Goal: Transaction & Acquisition: Purchase product/service

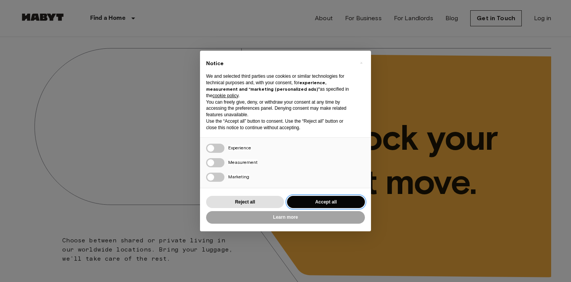
click at [344, 203] on button "Accept all" at bounding box center [326, 202] width 78 height 13
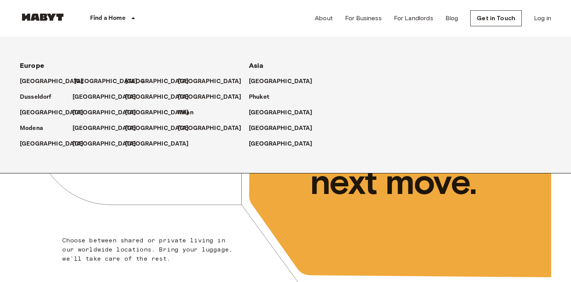
click at [81, 81] on p "[GEOGRAPHIC_DATA]" at bounding box center [106, 81] width 64 height 9
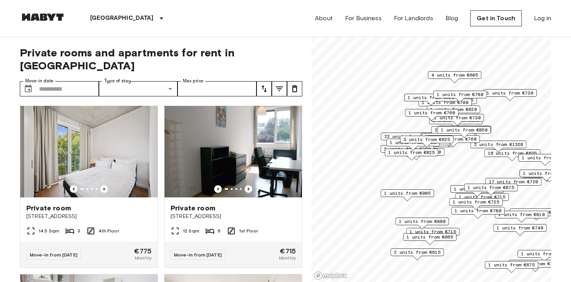
click at [434, 100] on div "1 units from €780" at bounding box center [459, 97] width 53 height 12
click at [450, 102] on div "1 units from €780" at bounding box center [459, 97] width 53 height 12
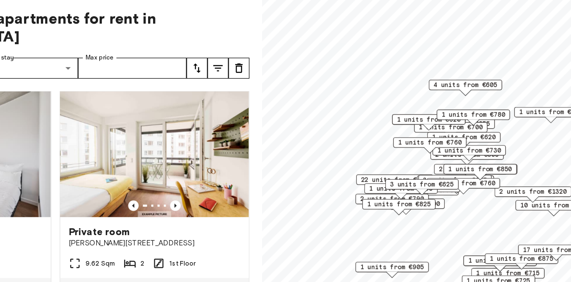
click at [436, 155] on div "1 units from €730" at bounding box center [461, 151] width 53 height 12
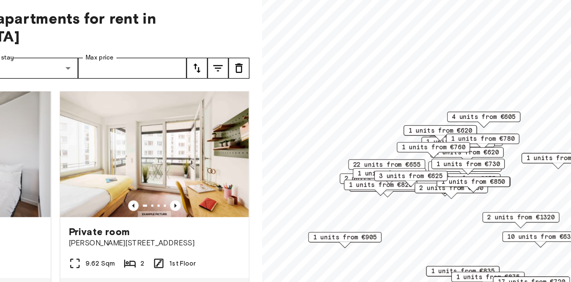
drag, startPoint x: 436, startPoint y: 155, endPoint x: 427, endPoint y: 152, distance: 10.4
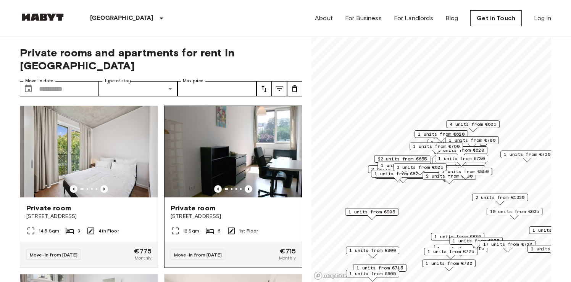
click at [222, 204] on div "Private room" at bounding box center [233, 208] width 125 height 9
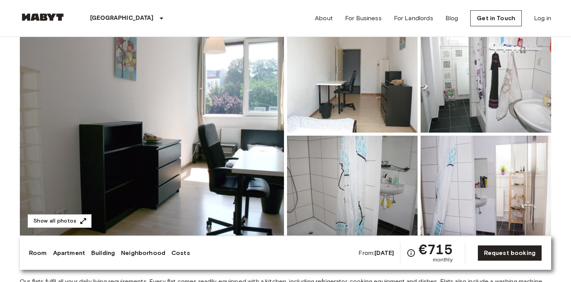
scroll to position [92, 0]
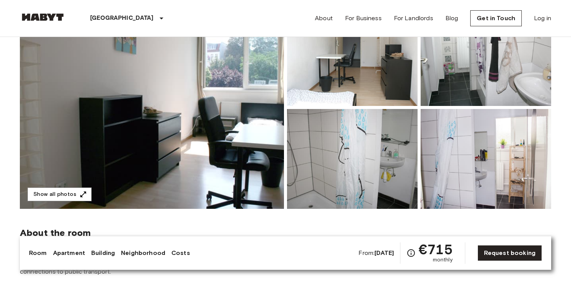
click at [262, 175] on img at bounding box center [152, 107] width 264 height 203
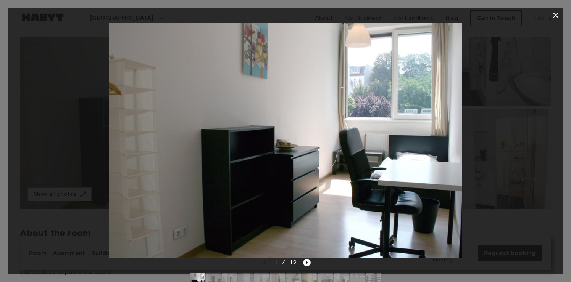
click at [536, 156] on div at bounding box center [286, 140] width 556 height 235
click at [557, 12] on icon "button" at bounding box center [555, 15] width 9 height 9
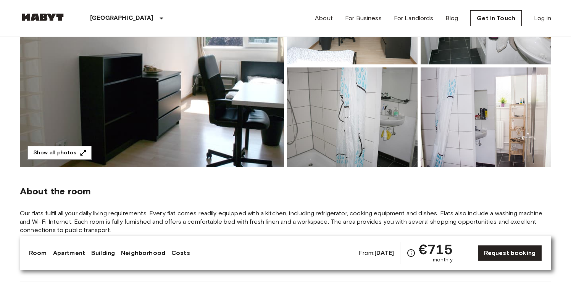
scroll to position [0, 0]
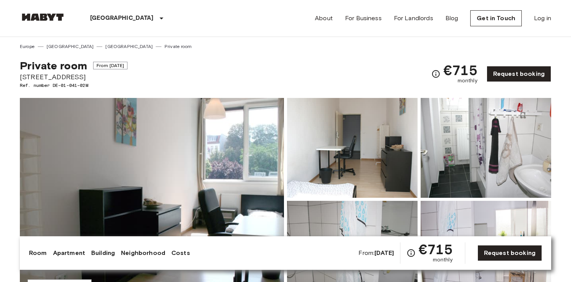
click at [24, 8] on div "Berlin Europe Amsterdam Berlin Brussels Cologne Dusseldorf Frankfurt Graz Hambu…" at bounding box center [105, 18] width 171 height 37
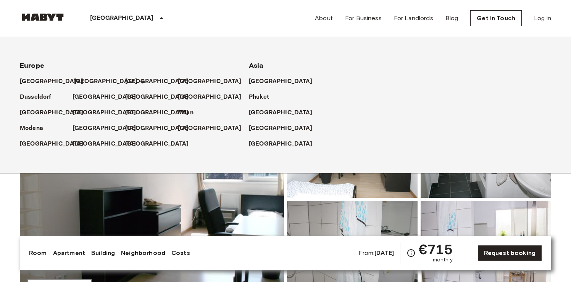
click at [81, 80] on p "[GEOGRAPHIC_DATA]" at bounding box center [106, 81] width 64 height 9
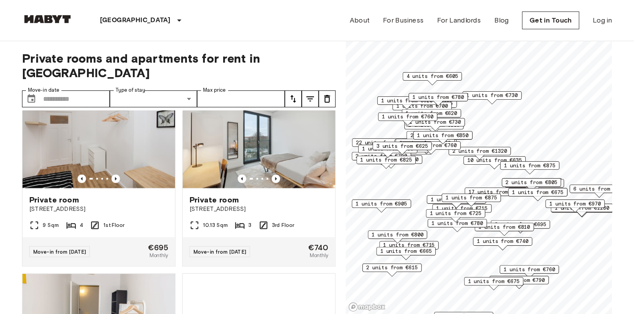
scroll to position [1372, 0]
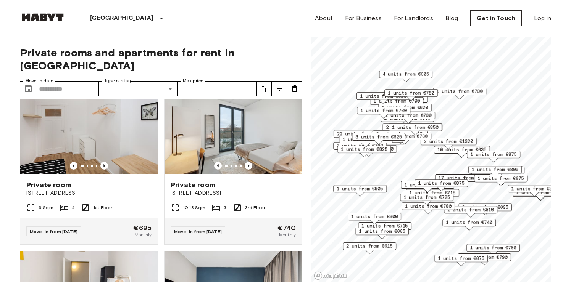
drag, startPoint x: 393, startPoint y: 86, endPoint x: 401, endPoint y: 105, distance: 20.0
click at [401, 97] on span "1 units from €780" at bounding box center [411, 93] width 47 height 7
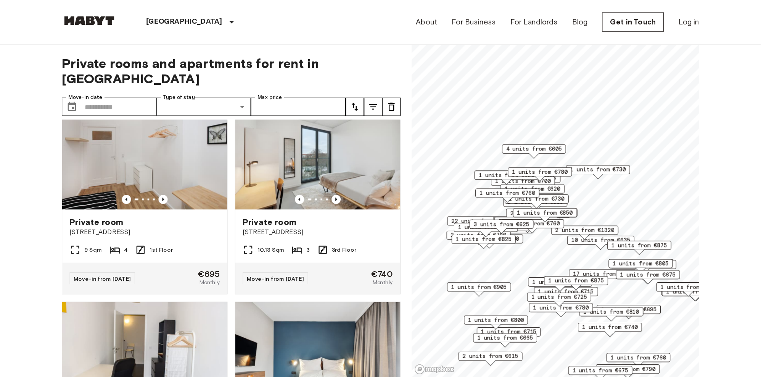
scroll to position [1372, 0]
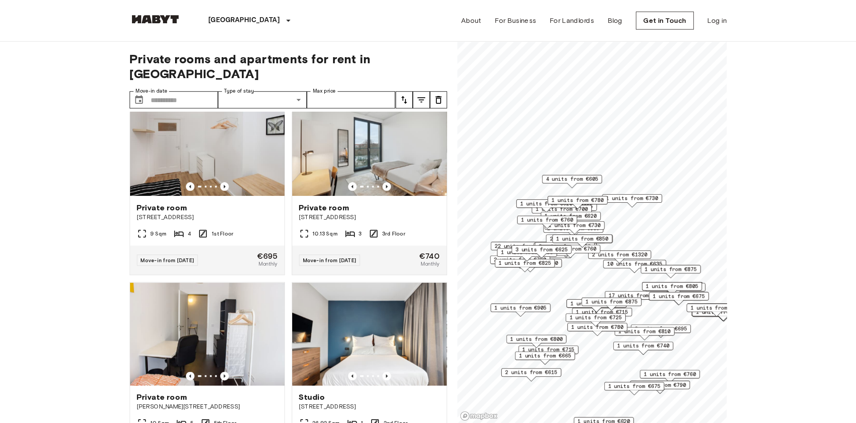
scroll to position [1363, 0]
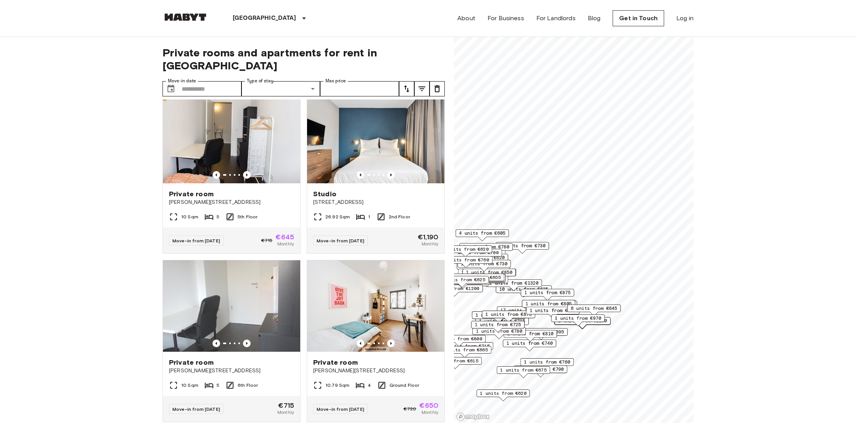
scroll to position [3049, 0]
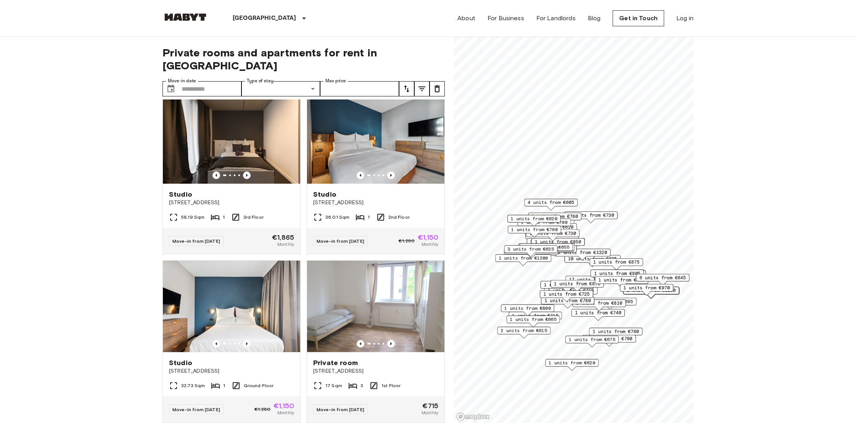
drag, startPoint x: 541, startPoint y: 309, endPoint x: 611, endPoint y: 278, distance: 76.0
click at [570, 278] on span "1 units from €675" at bounding box center [621, 280] width 47 height 7
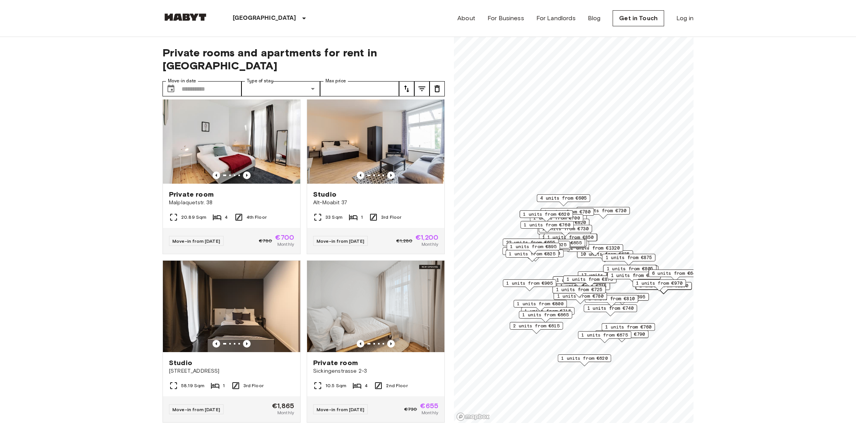
scroll to position [3555, 0]
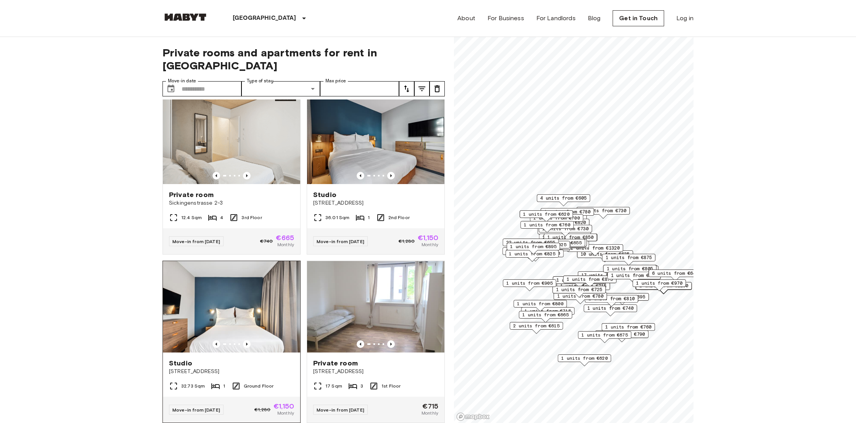
click at [209, 282] on img at bounding box center [231, 307] width 137 height 92
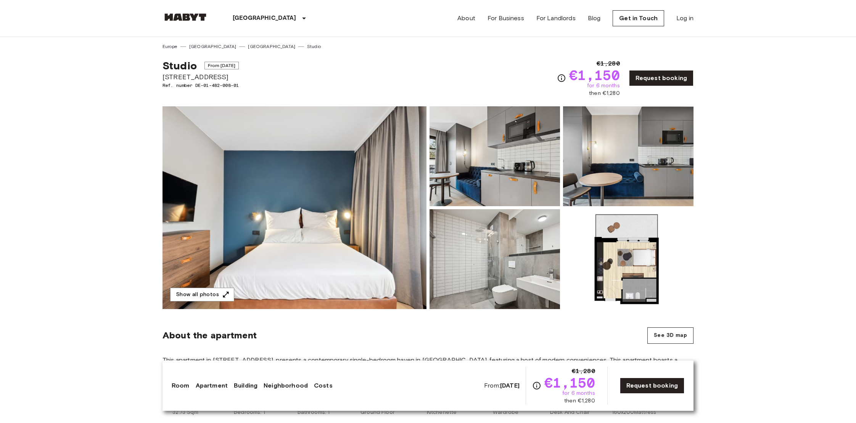
click at [294, 243] on img at bounding box center [295, 207] width 264 height 203
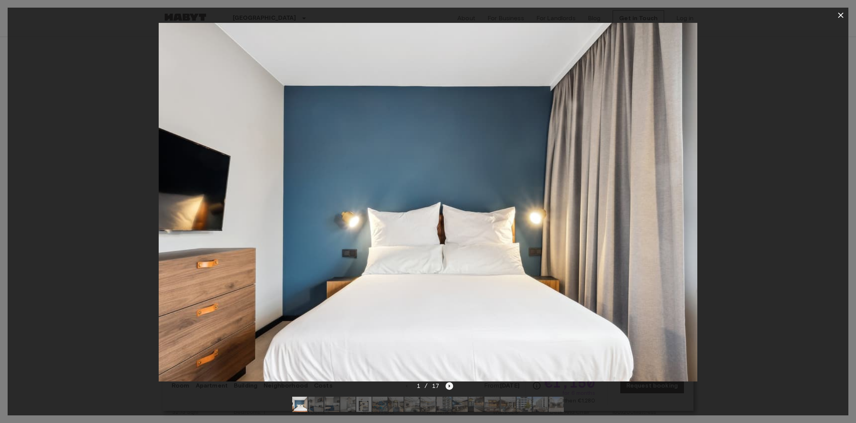
click at [448, 387] on icon "Next image" at bounding box center [450, 387] width 8 height 8
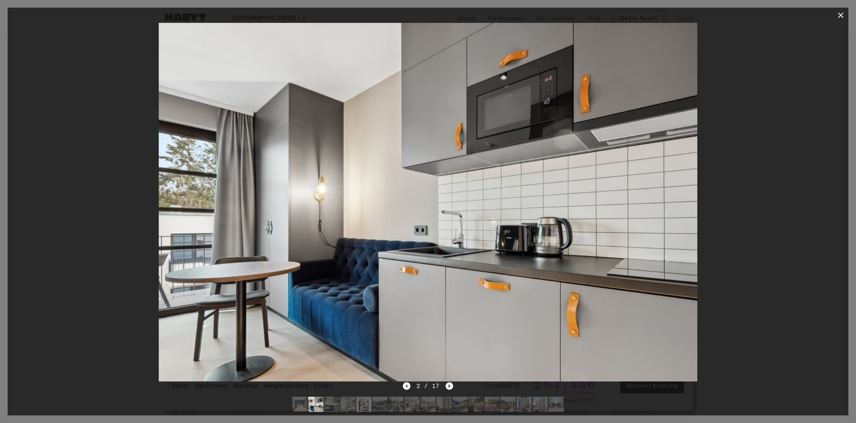
click at [448, 387] on icon "Next image" at bounding box center [450, 387] width 8 height 8
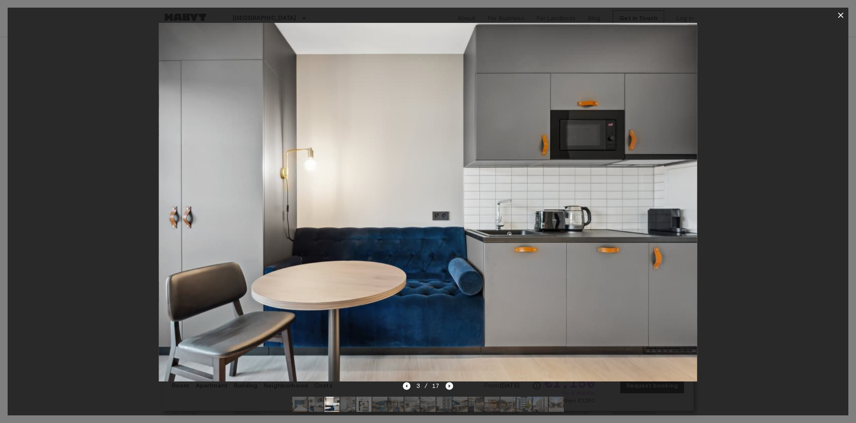
click at [448, 387] on icon "Next image" at bounding box center [450, 387] width 8 height 8
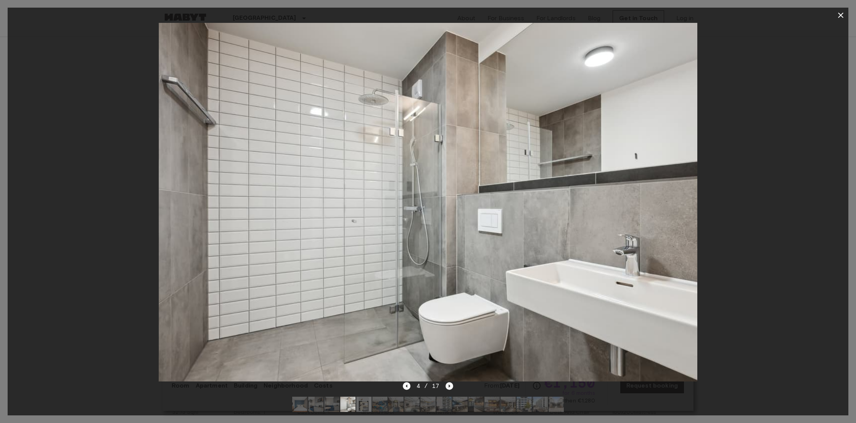
click at [448, 387] on icon "Next image" at bounding box center [450, 387] width 8 height 8
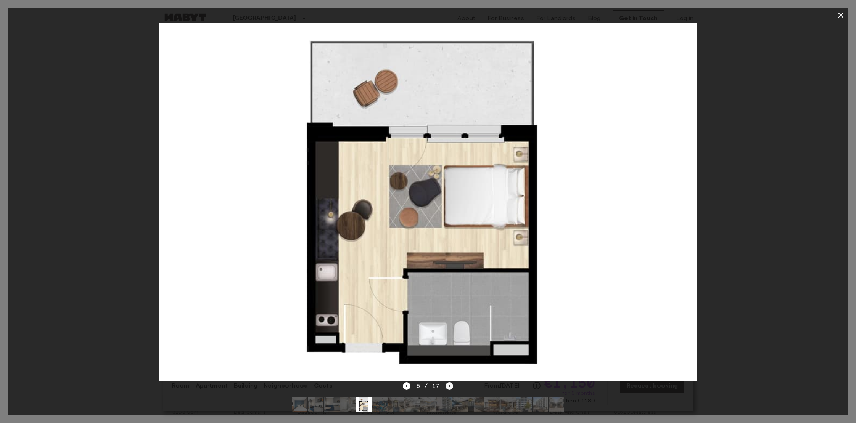
click at [448, 387] on icon "Next image" at bounding box center [450, 387] width 8 height 8
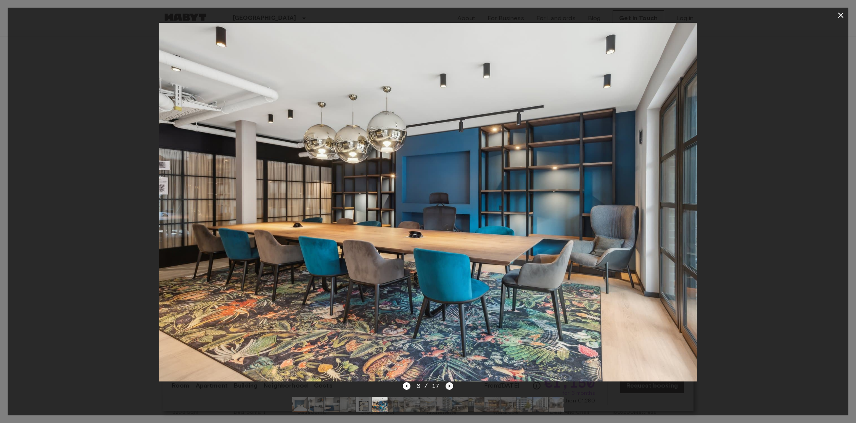
click at [448, 387] on icon "Next image" at bounding box center [450, 387] width 8 height 8
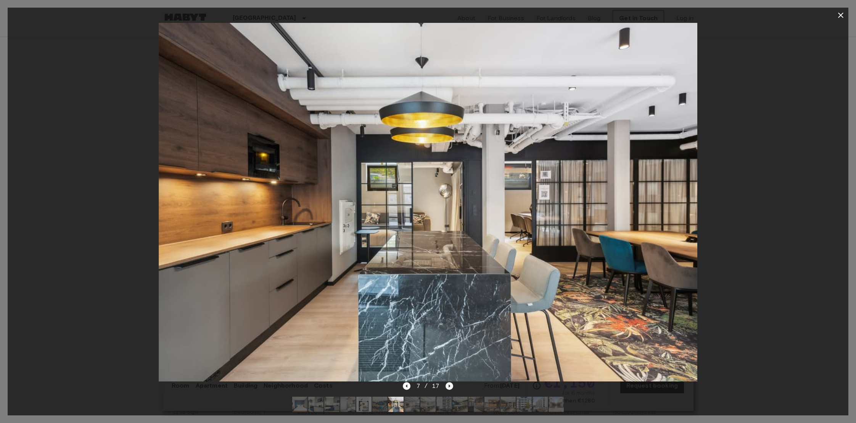
click at [448, 387] on icon "Next image" at bounding box center [450, 387] width 8 height 8
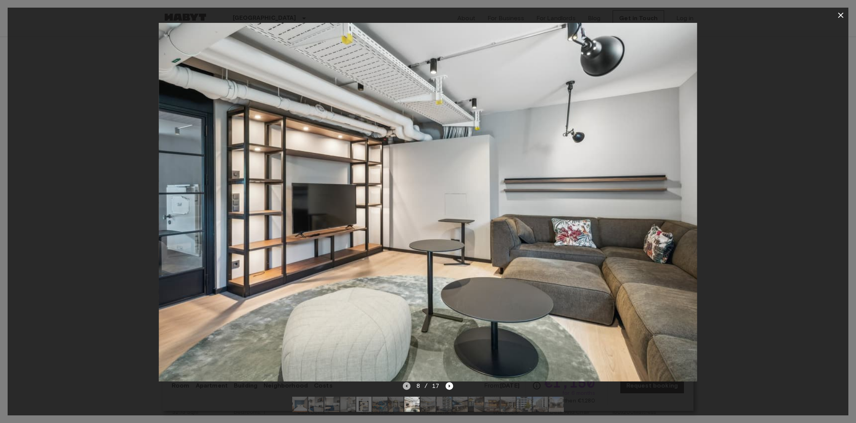
click at [409, 390] on icon "Previous image" at bounding box center [407, 387] width 8 height 8
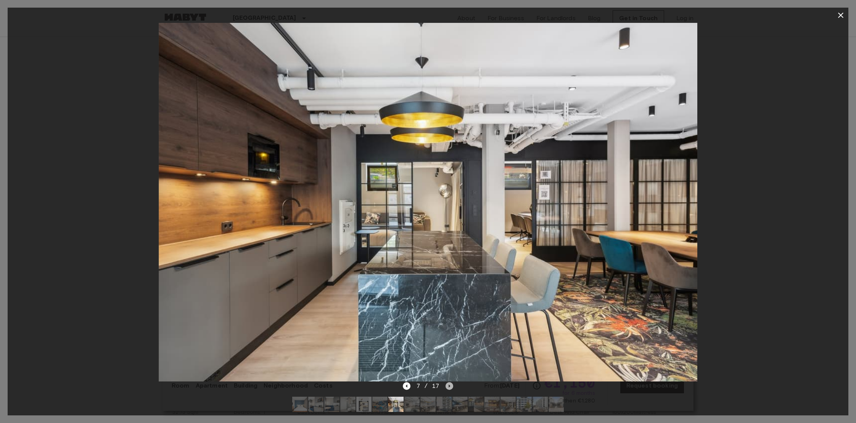
click at [447, 386] on icon "Next image" at bounding box center [450, 387] width 8 height 8
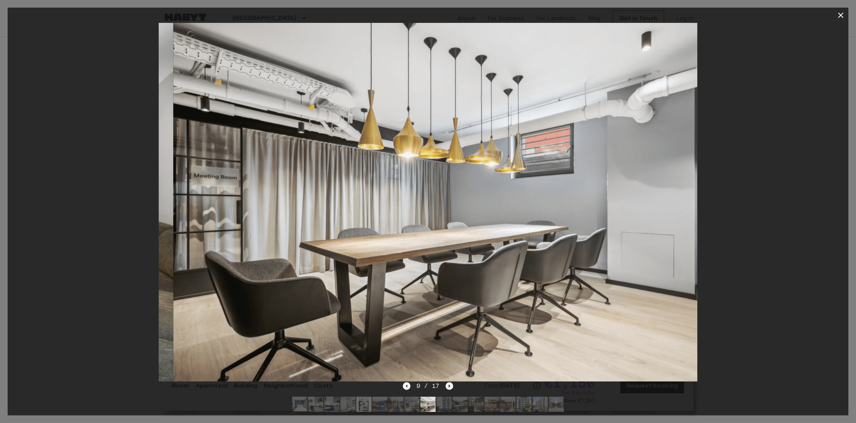
click at [447, 386] on icon "Next image" at bounding box center [450, 387] width 8 height 8
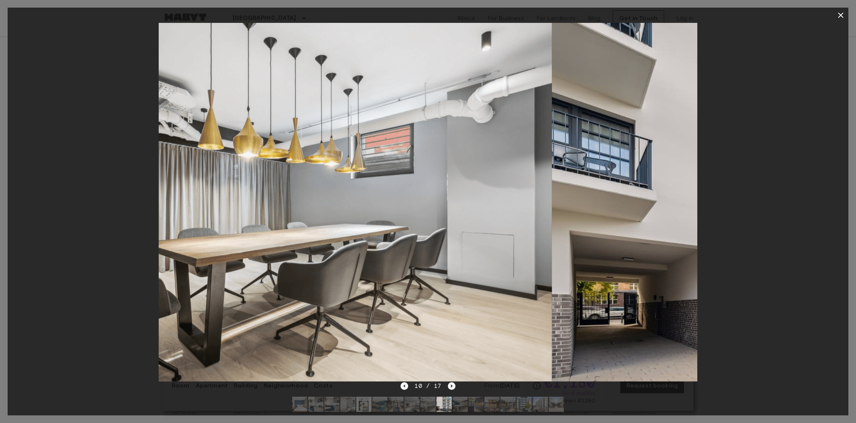
click at [448, 386] on icon "Next image" at bounding box center [452, 387] width 8 height 8
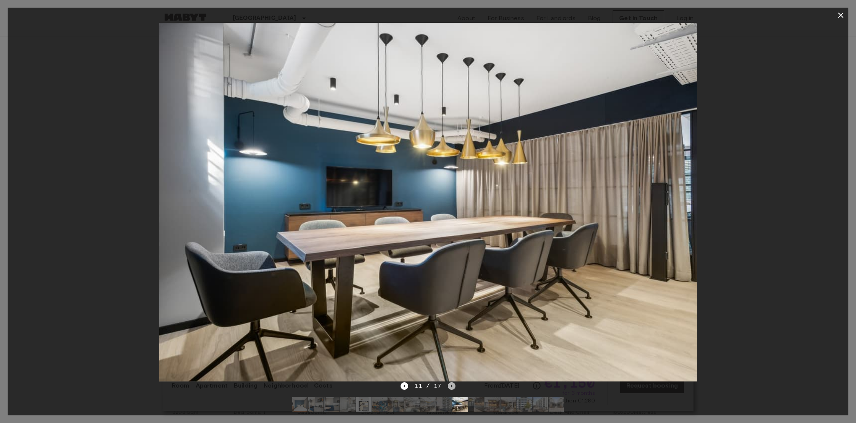
click at [448, 386] on icon "Next image" at bounding box center [452, 387] width 8 height 8
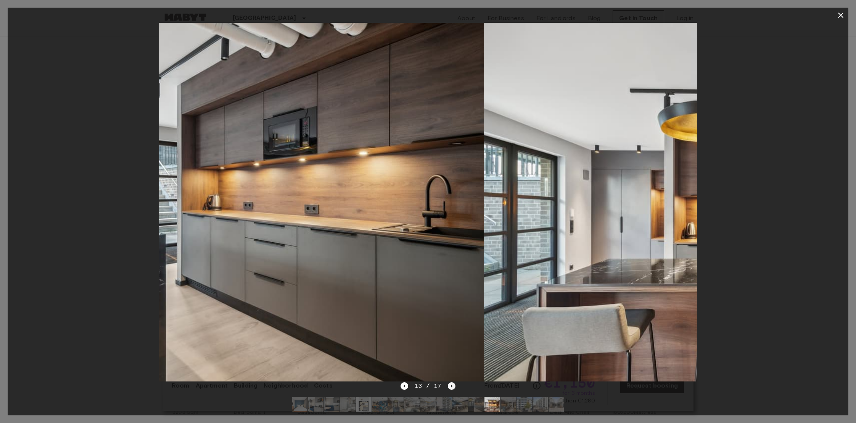
click at [448, 386] on icon "Next image" at bounding box center [452, 387] width 8 height 8
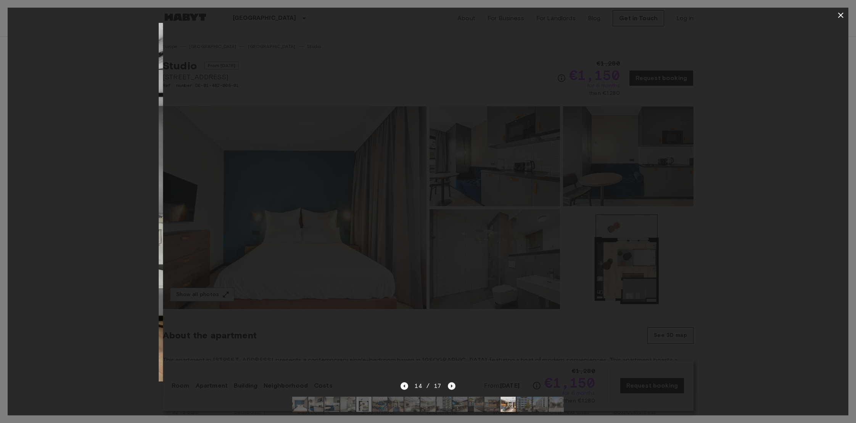
click at [448, 386] on icon "Next image" at bounding box center [452, 387] width 8 height 8
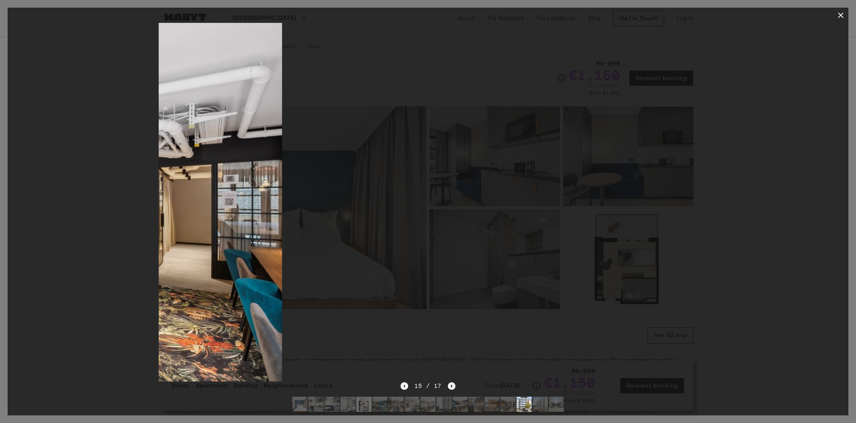
click at [448, 386] on icon "Next image" at bounding box center [452, 387] width 8 height 8
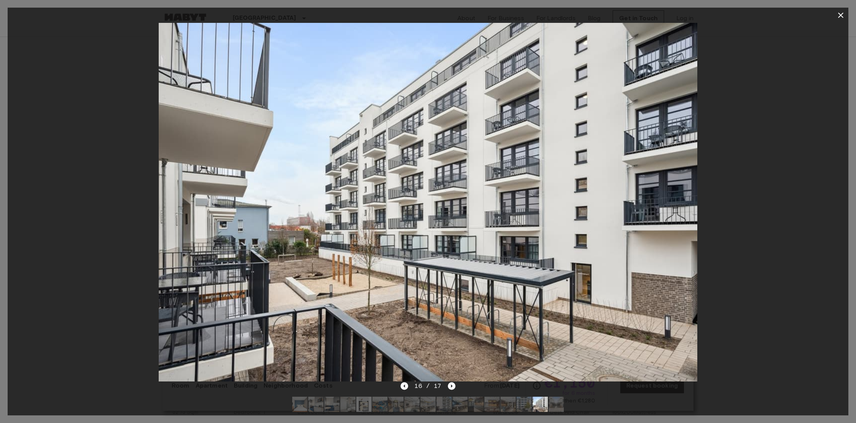
click at [409, 389] on div "16 / 17" at bounding box center [428, 386] width 55 height 9
click at [400, 388] on div "16 / 17" at bounding box center [428, 400] width 841 height 37
click at [404, 386] on icon "Previous image" at bounding box center [405, 387] width 8 height 8
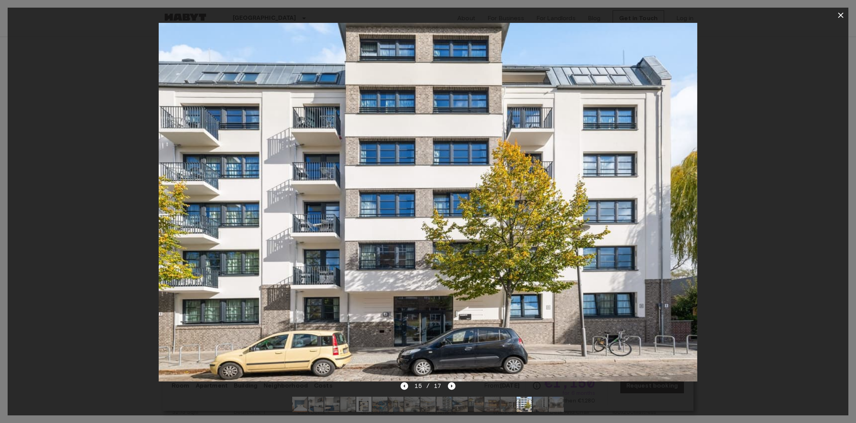
click at [836, 16] on button "button" at bounding box center [840, 15] width 15 height 15
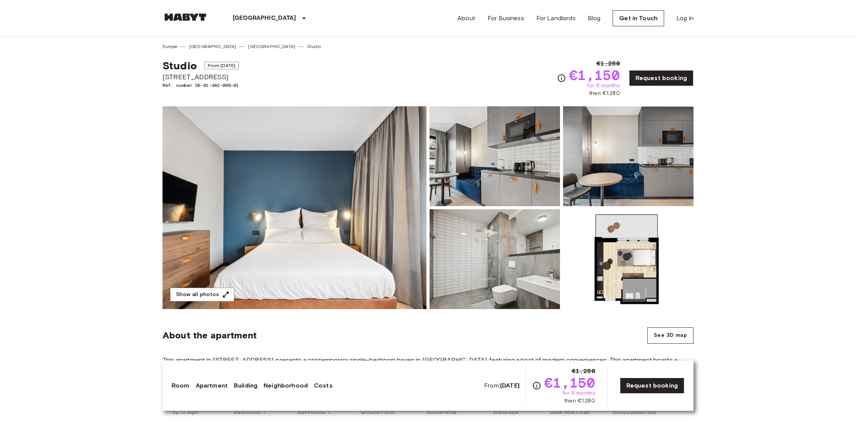
click at [185, 80] on span "Fischerstraße 11" at bounding box center [201, 77] width 76 height 10
click at [186, 77] on span "Fischerstraße 11" at bounding box center [201, 77] width 76 height 10
